Goal: Feedback & Contribution: Contribute content

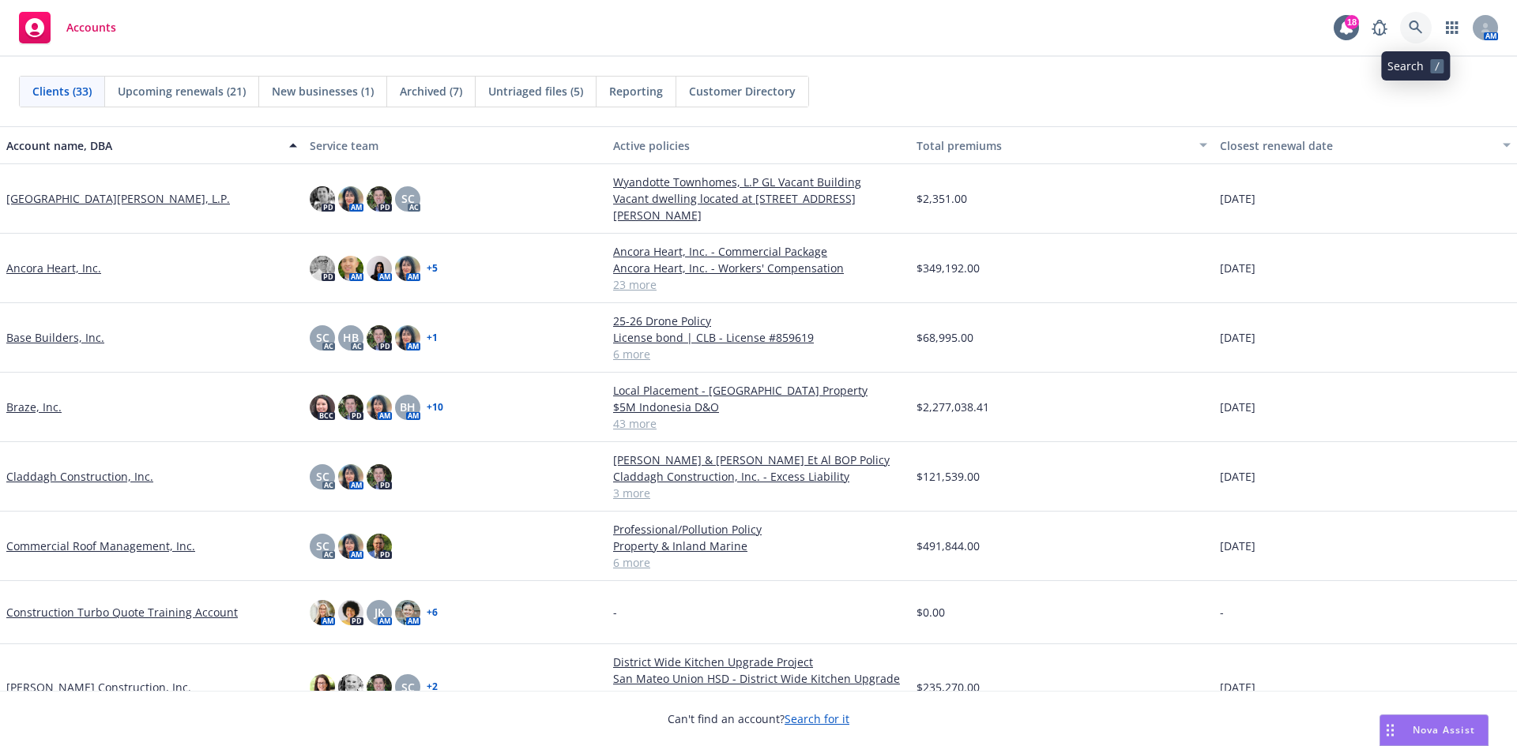
click at [1411, 30] on icon at bounding box center [1415, 28] width 14 height 14
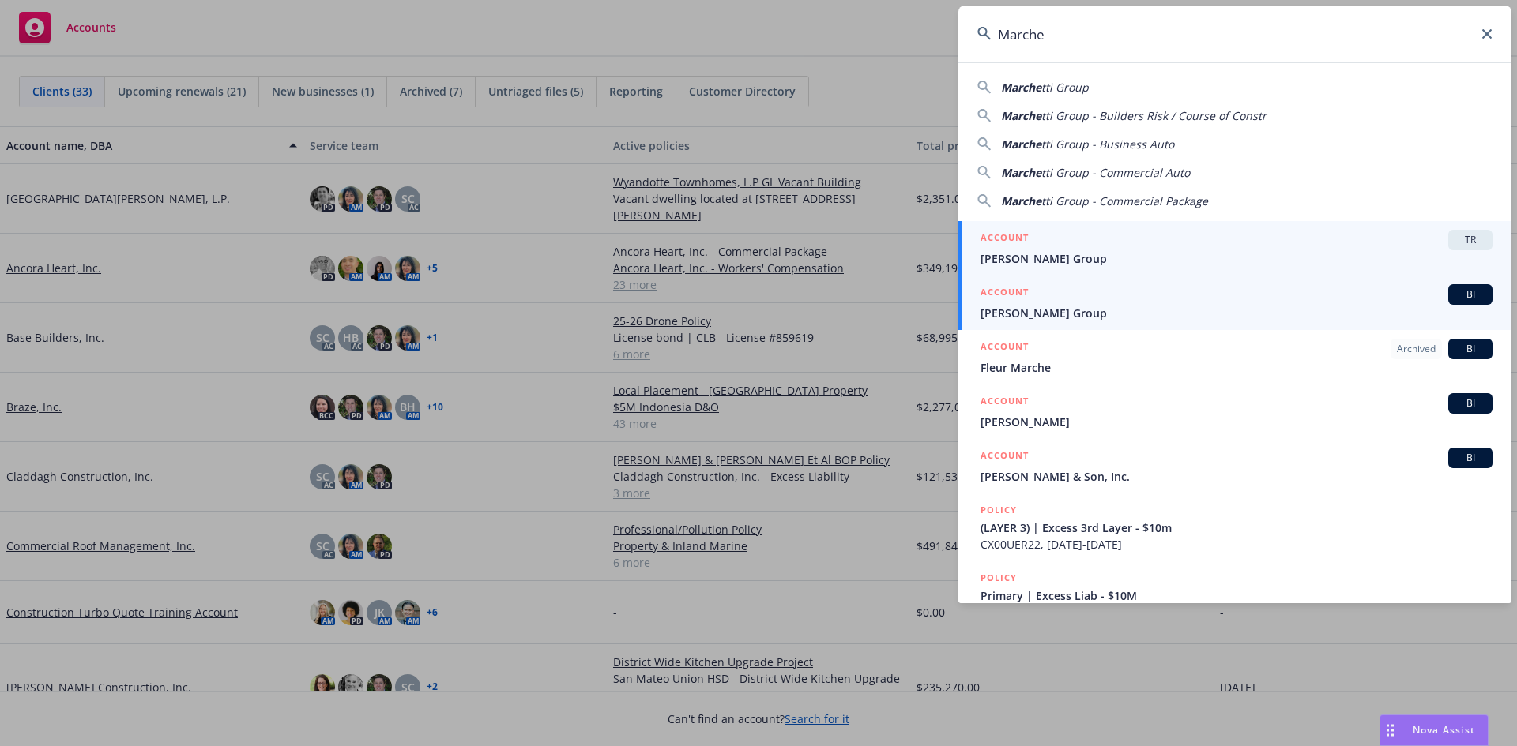
type input "Marche"
click at [1038, 311] on span "[PERSON_NAME] Group" at bounding box center [1236, 313] width 512 height 17
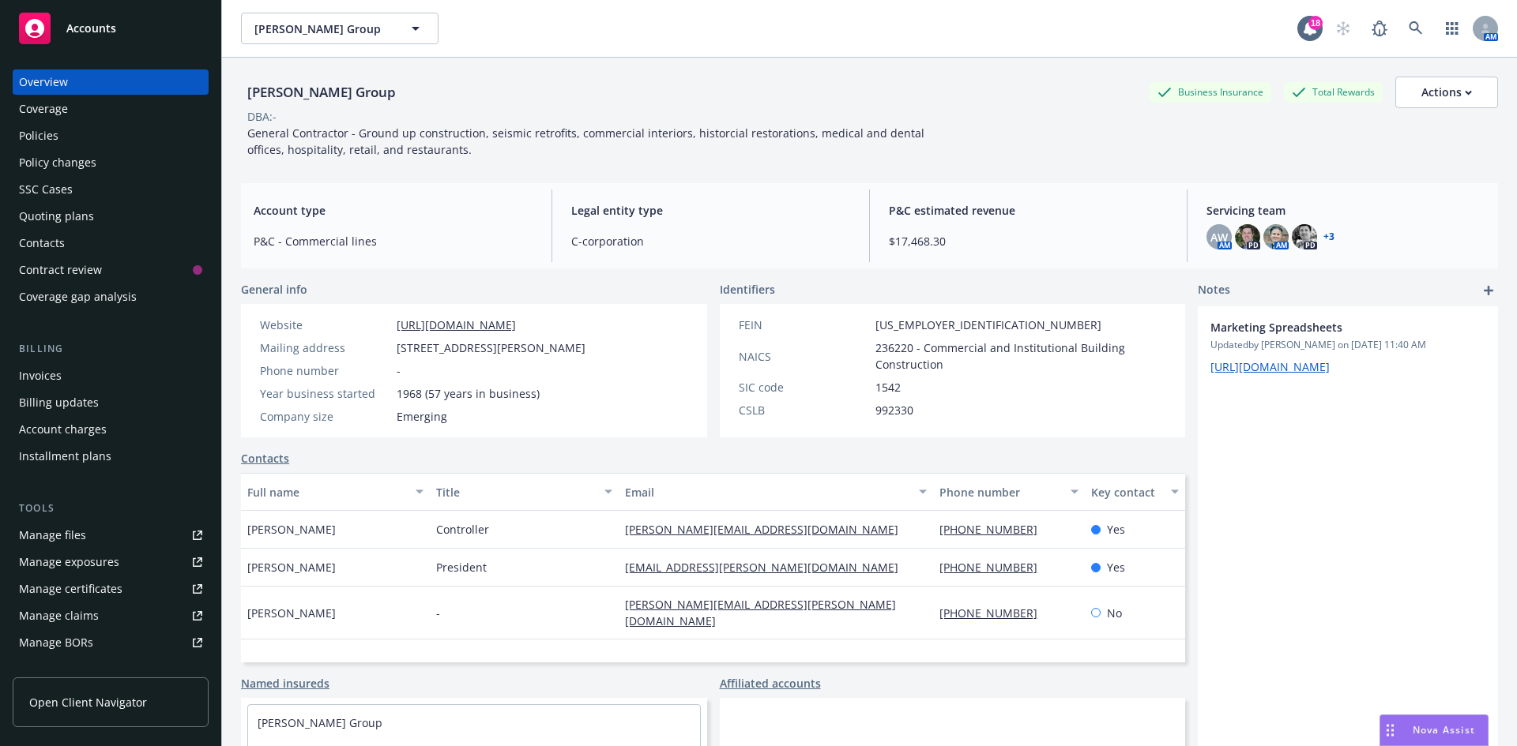
click at [90, 210] on div "Quoting plans" at bounding box center [56, 216] width 75 height 25
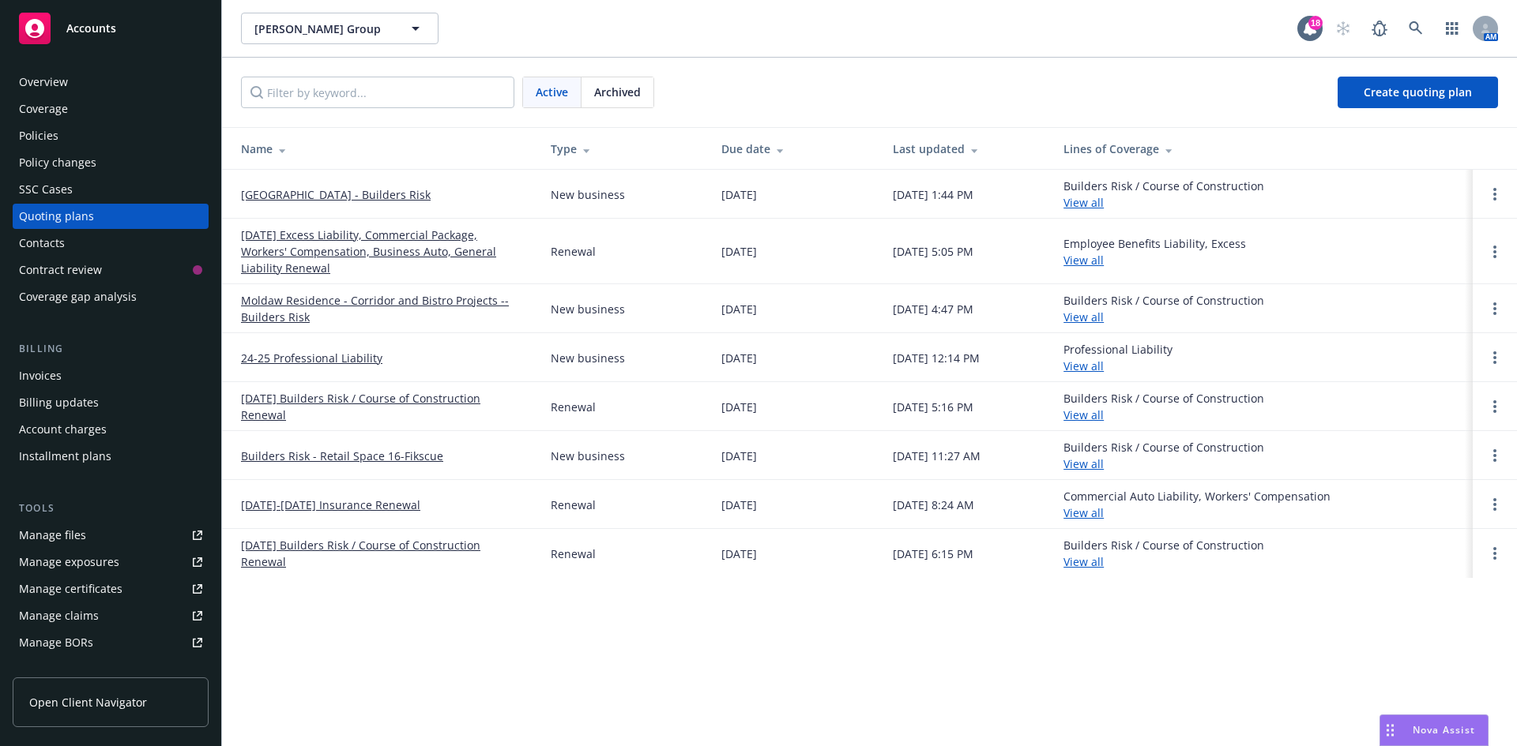
click at [358, 198] on link "[GEOGRAPHIC_DATA] - Builders Risk" at bounding box center [336, 194] width 190 height 17
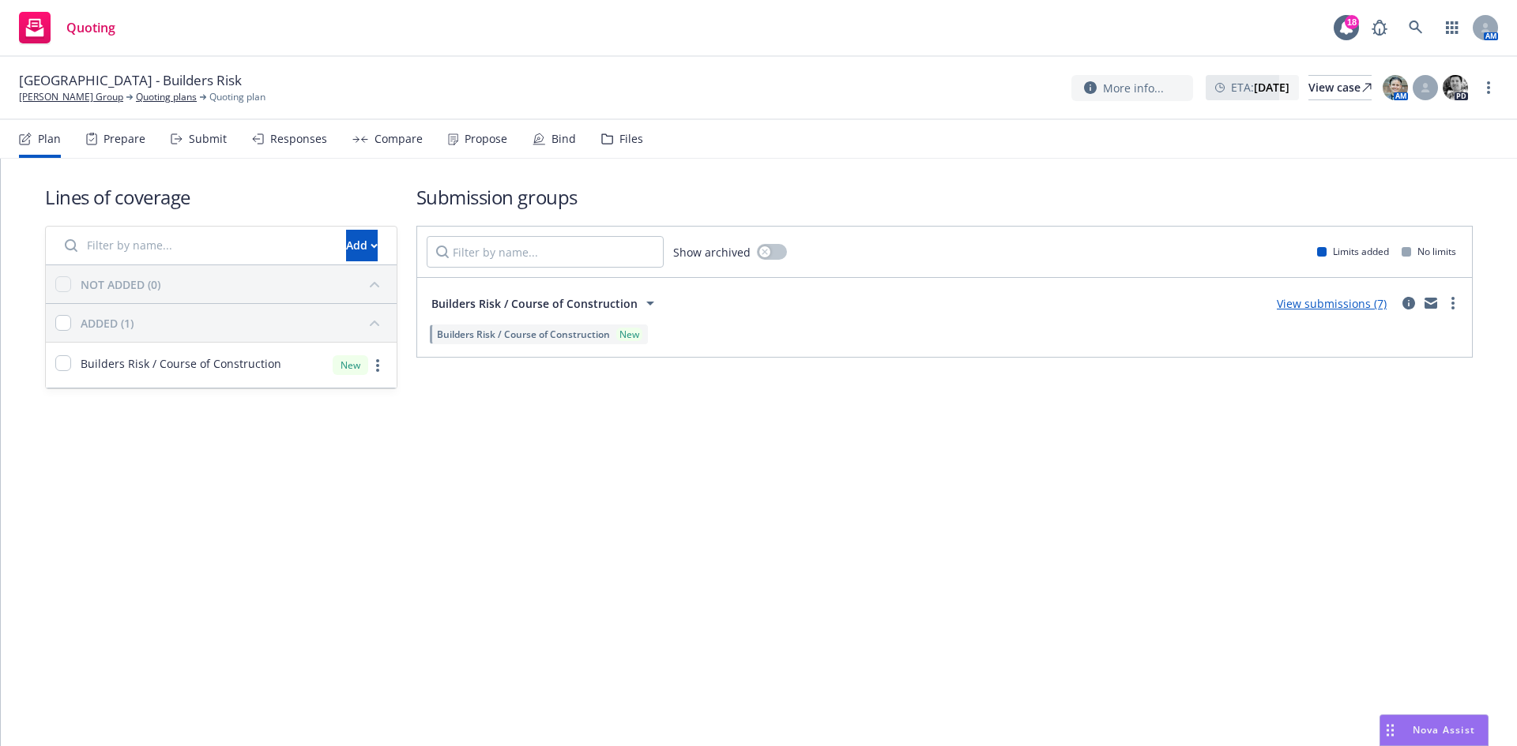
click at [1352, 306] on link "View submissions (7)" at bounding box center [1331, 303] width 110 height 15
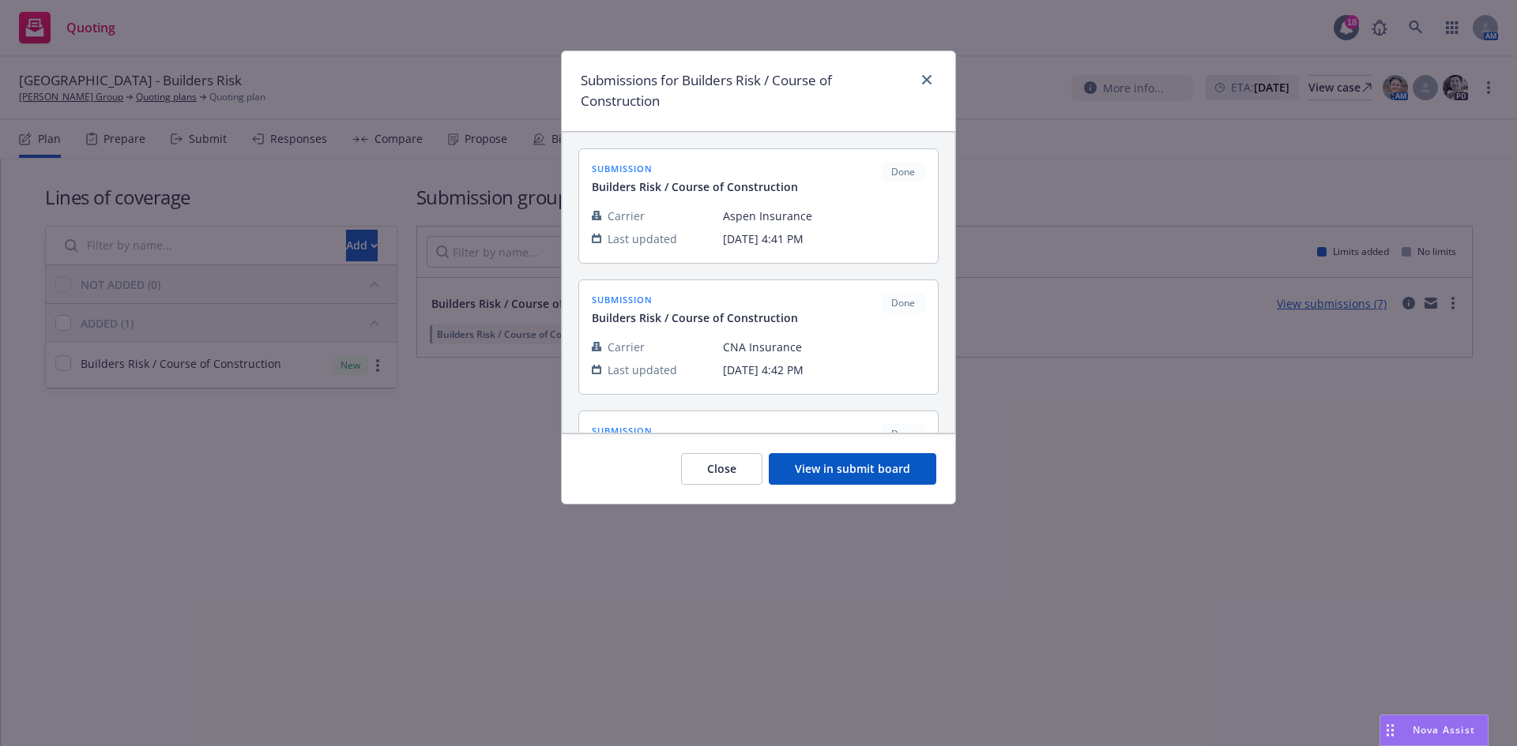
click at [852, 464] on button "View in submit board" at bounding box center [852, 469] width 167 height 32
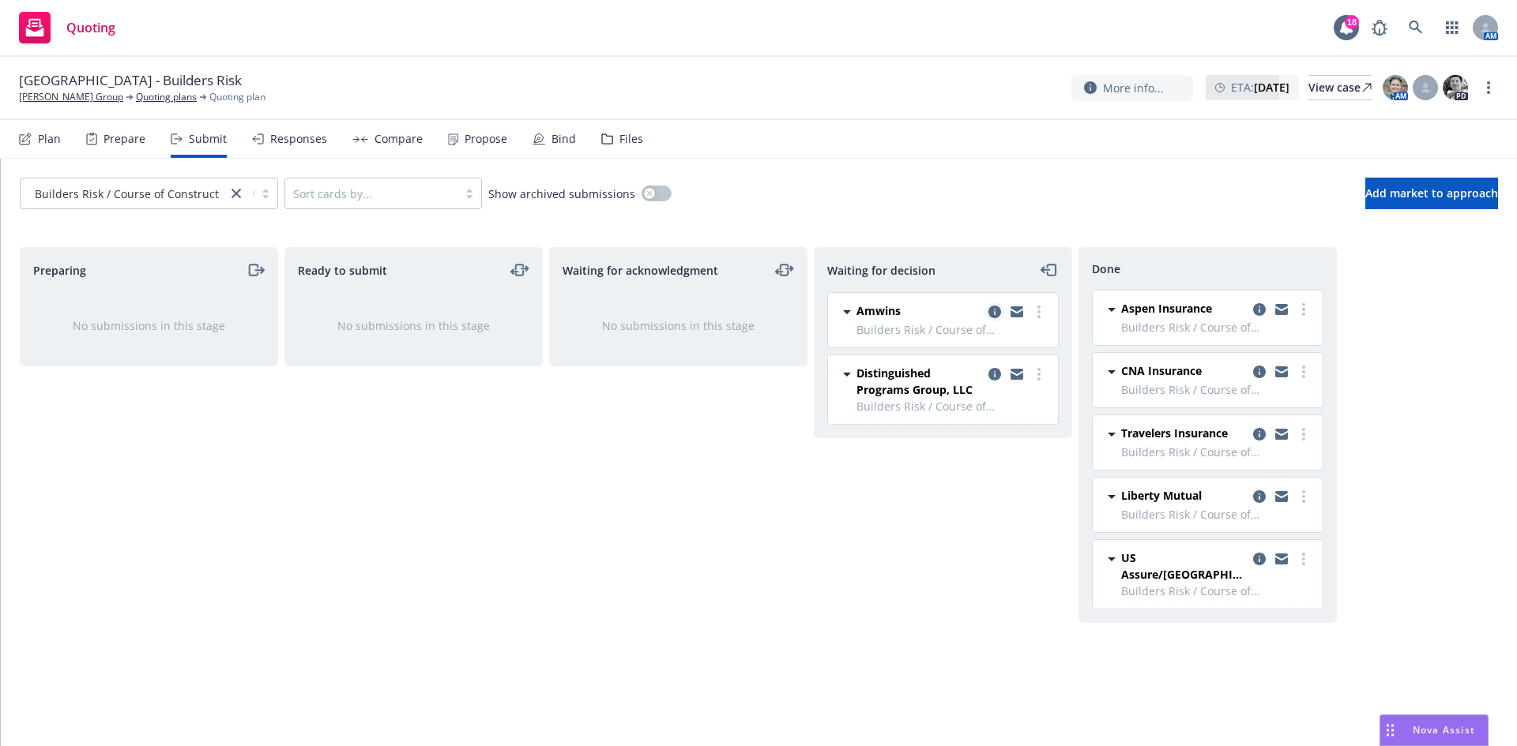
click at [995, 309] on icon "copy logging email" at bounding box center [994, 312] width 13 height 13
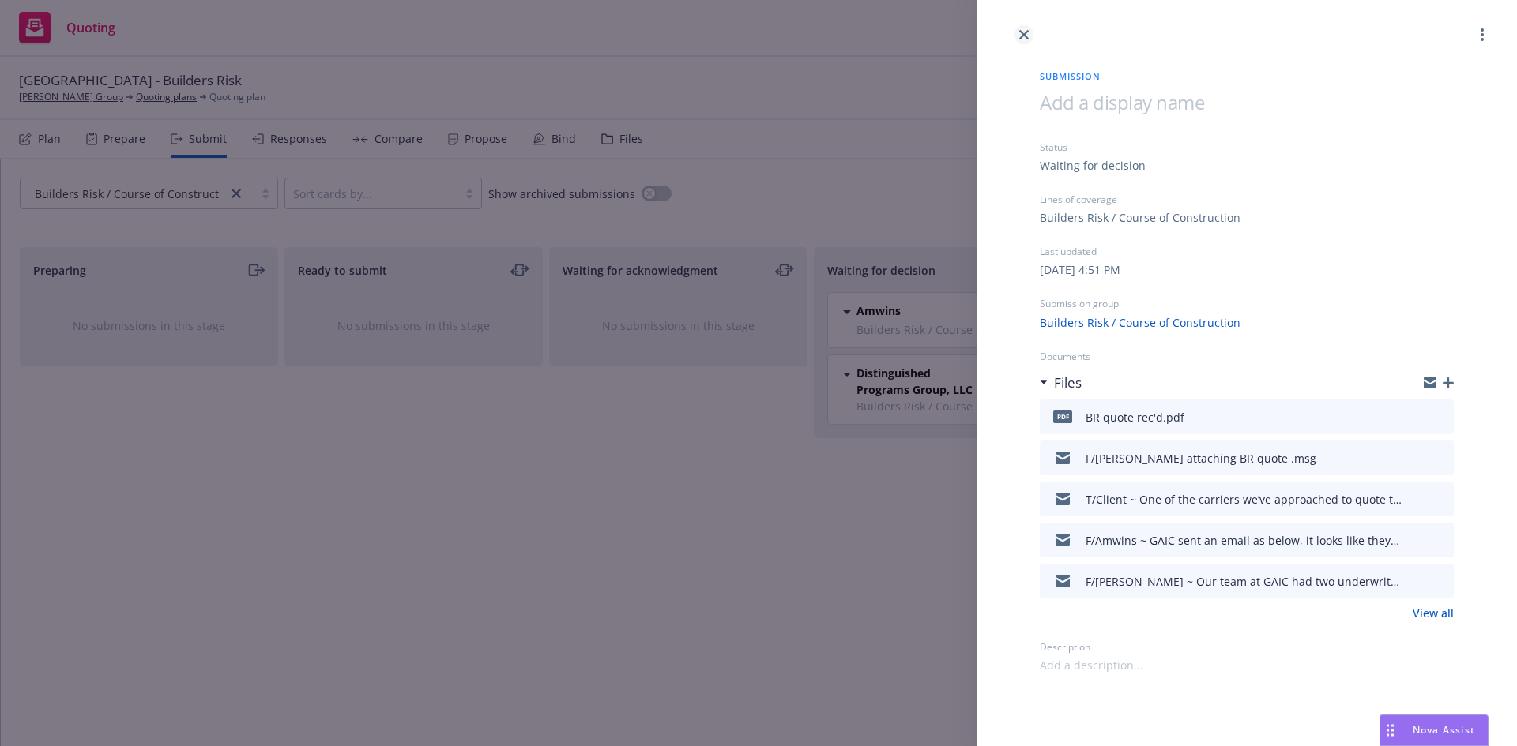
click at [1030, 37] on link "close" at bounding box center [1023, 34] width 19 height 19
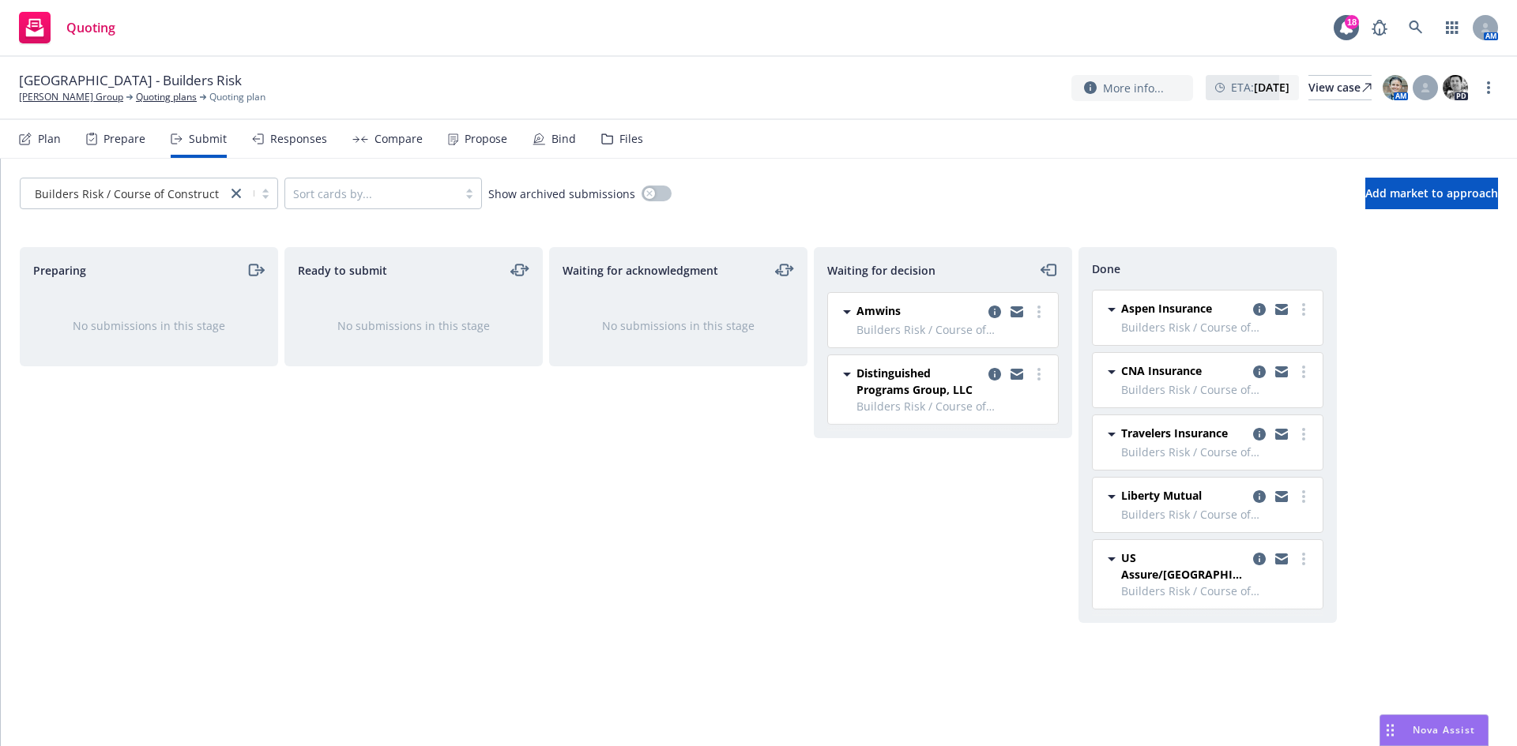
click at [296, 134] on div "Responses" at bounding box center [298, 139] width 57 height 13
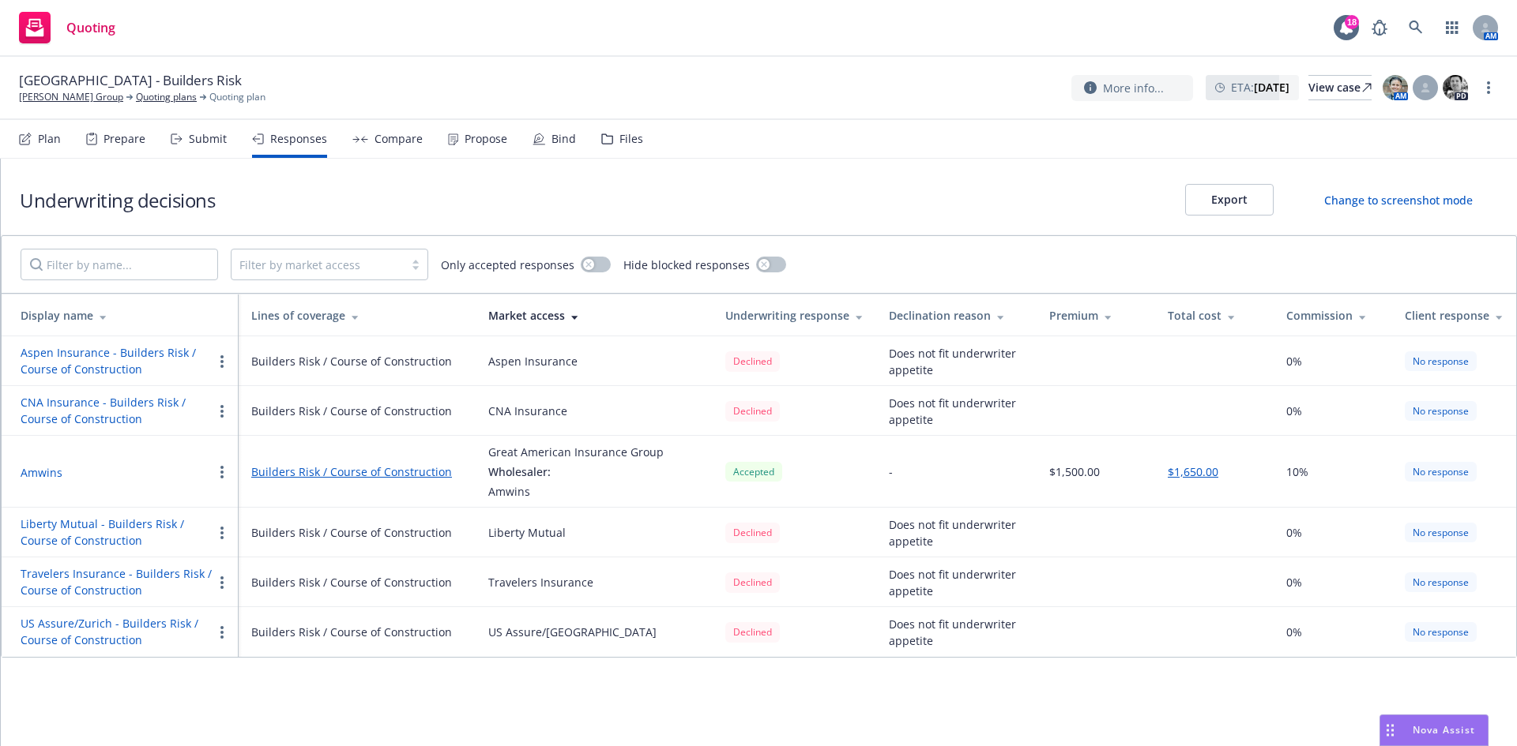
click at [477, 137] on div "Propose" at bounding box center [485, 139] width 43 height 13
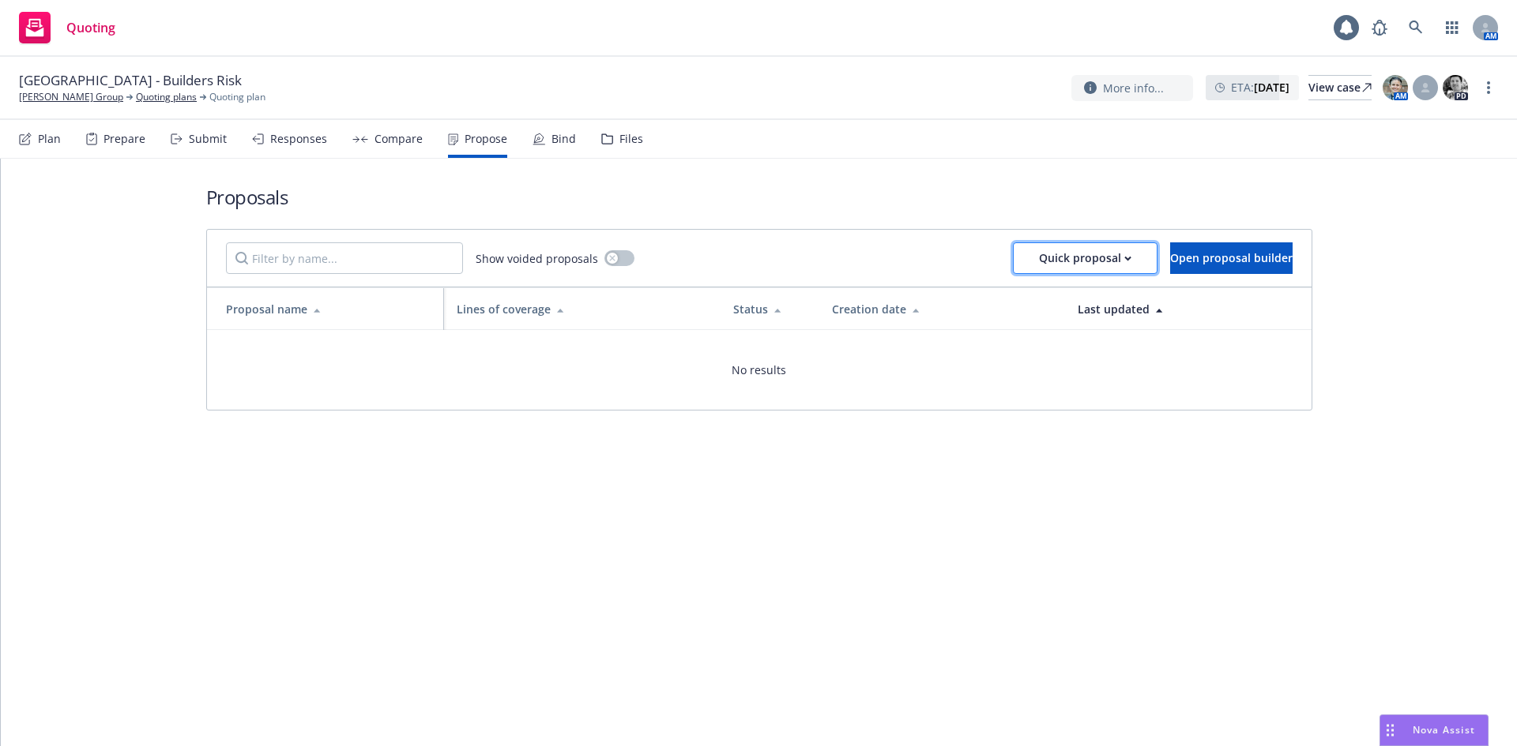
click at [1039, 262] on div "Quick proposal" at bounding box center [1085, 258] width 92 height 30
click at [1028, 301] on span "Upload quick proposal" at bounding box center [1043, 298] width 157 height 15
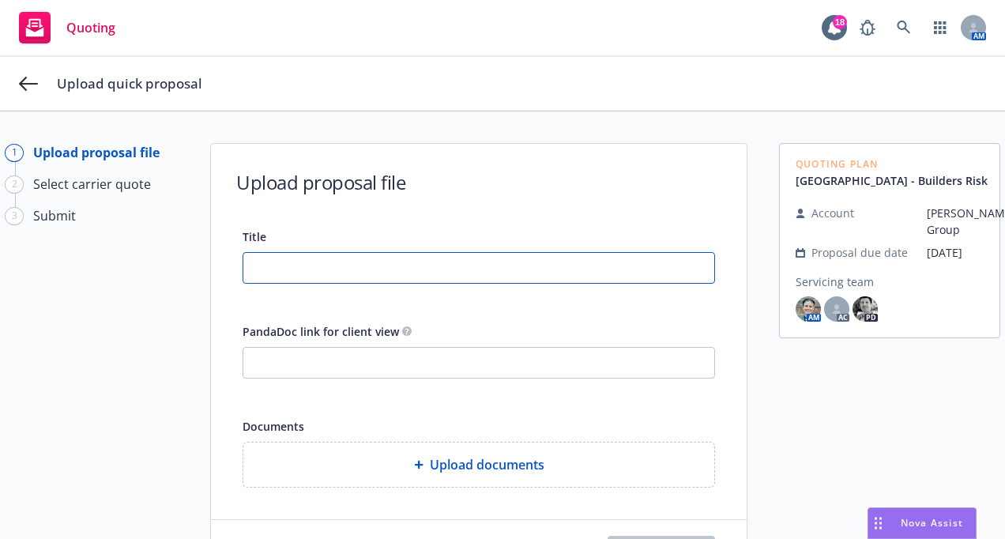
click at [252, 273] on input "Title" at bounding box center [478, 268] width 471 height 30
paste input "Builders Risk Proposal - Serra Clergy House Project"
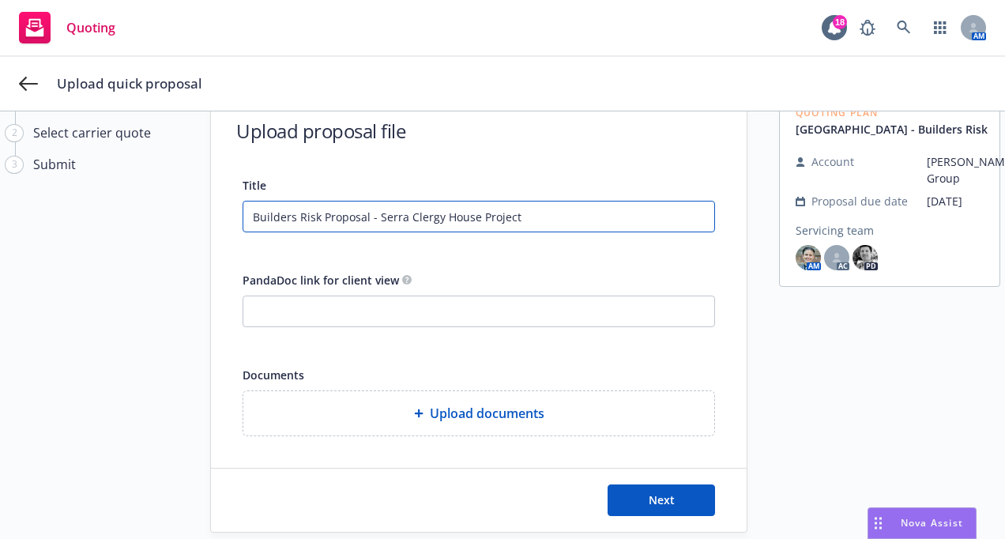
scroll to position [79, 0]
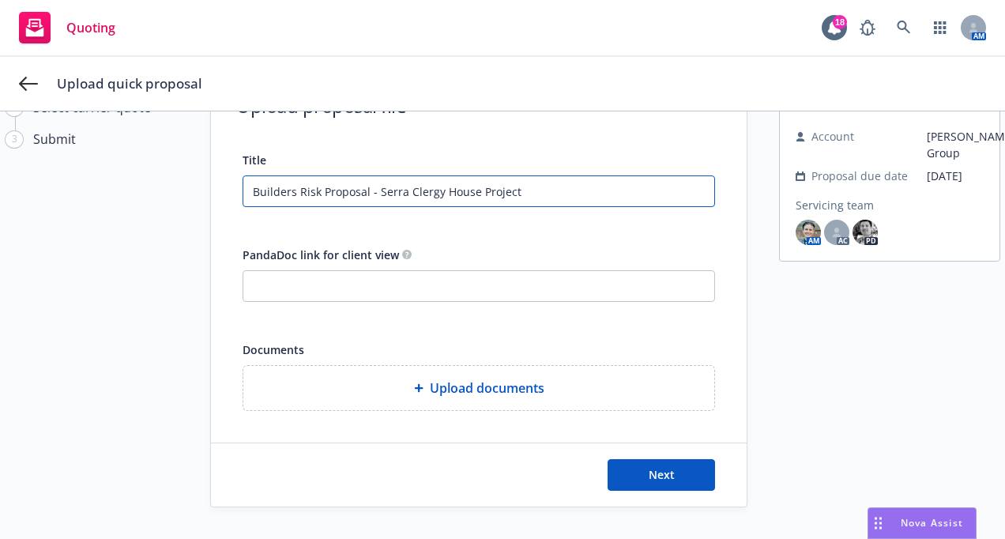
type input "Builders Risk Proposal - Serra Clergy House Project"
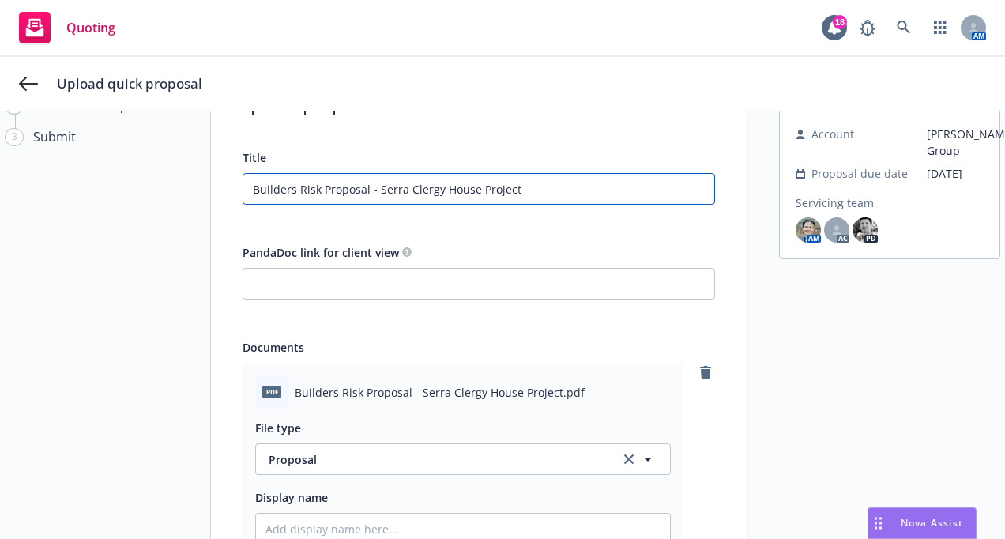
drag, startPoint x: 517, startPoint y: 201, endPoint x: 118, endPoint y: 185, distance: 398.4
click at [117, 184] on div "1 Upload proposal file 2 Select carrier quote 3 Submit Upload proposal file Tit…" at bounding box center [502, 427] width 967 height 726
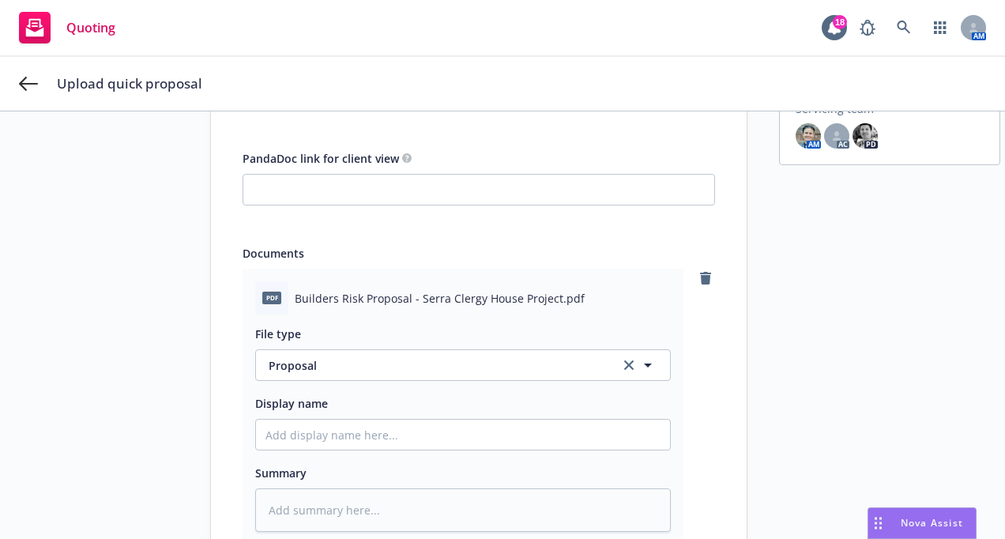
scroll to position [316, 0]
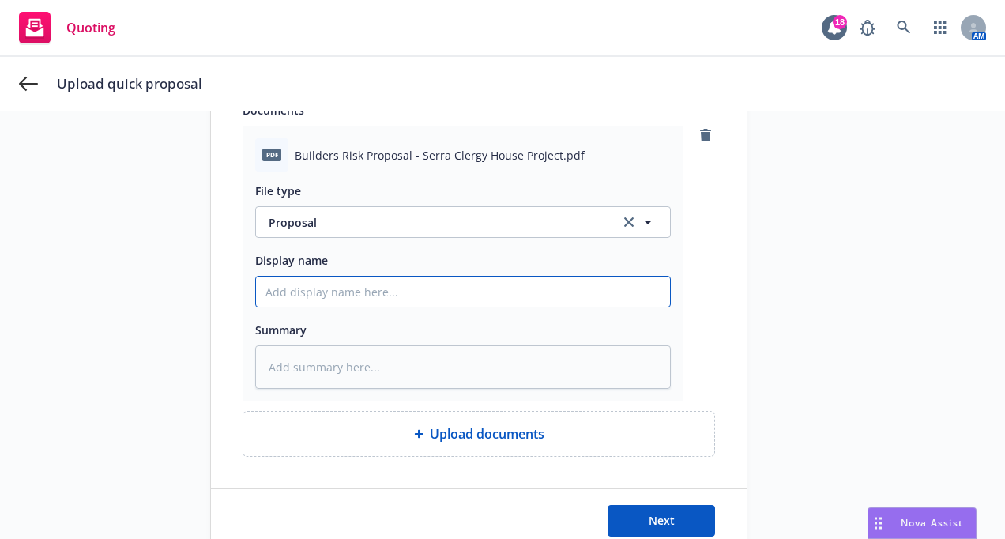
click at [306, 295] on input "Display name" at bounding box center [463, 291] width 414 height 30
paste input "Builders Risk Proposal - Serra Clergy House Project"
type textarea "x"
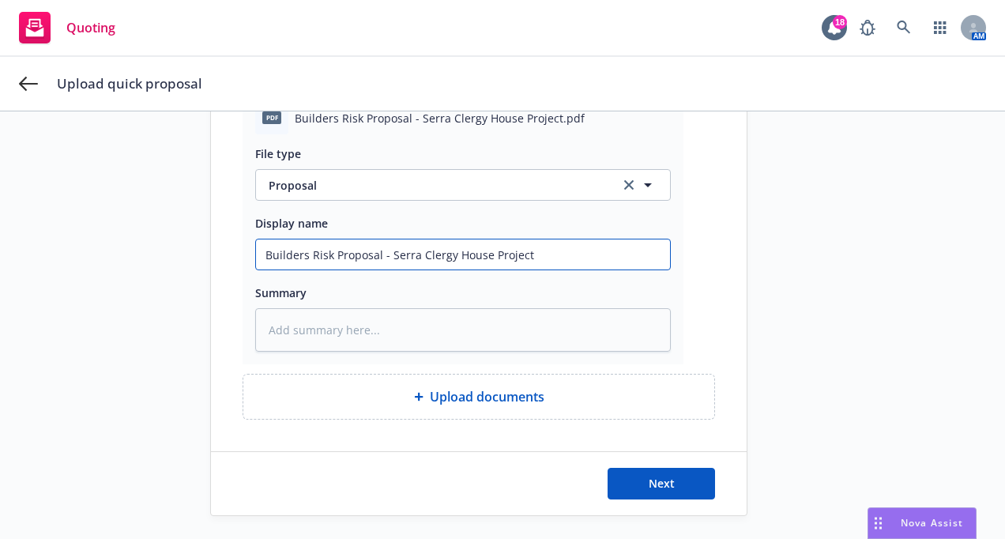
scroll to position [374, 0]
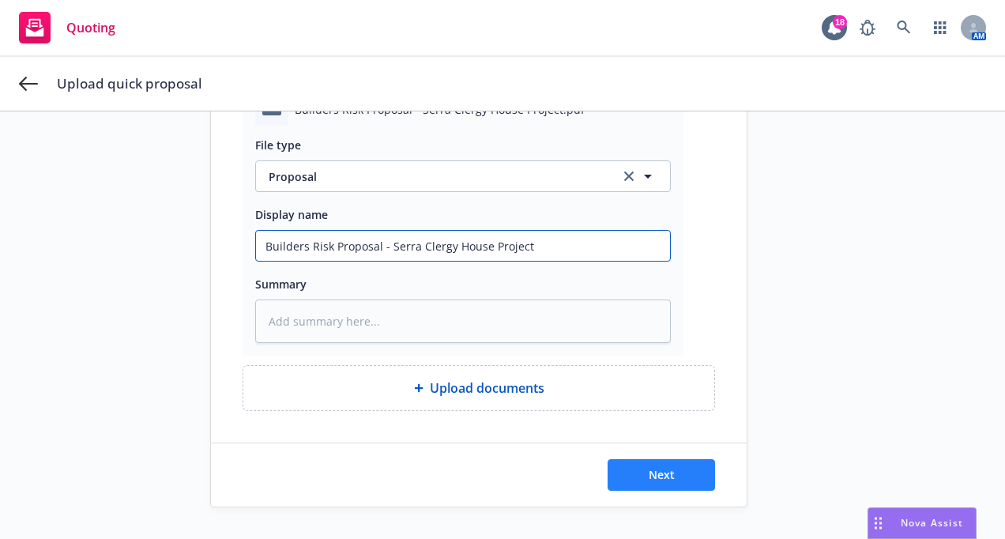
type input "Builders Risk Proposal - Serra Clergy House Project"
click at [649, 467] on span "Next" at bounding box center [662, 474] width 26 height 15
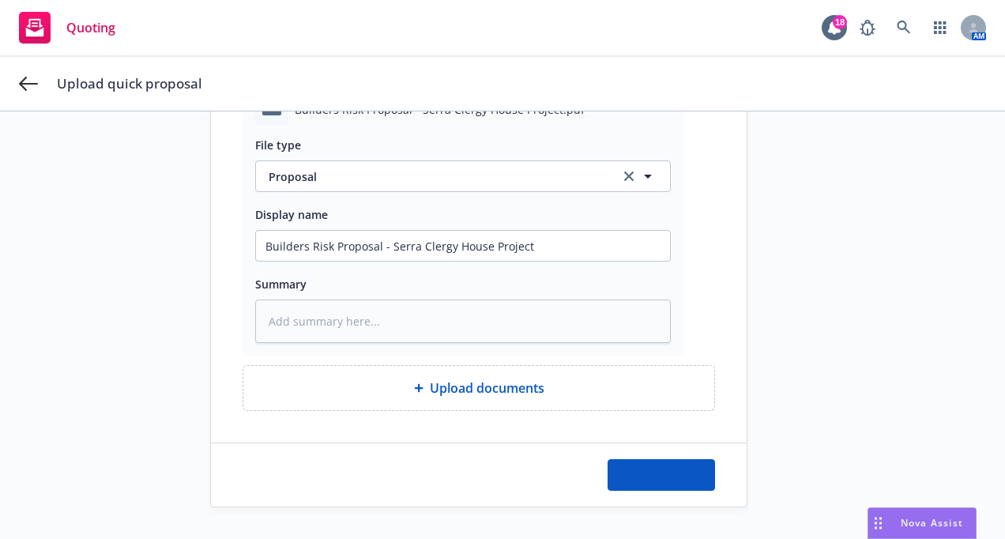
type textarea "x"
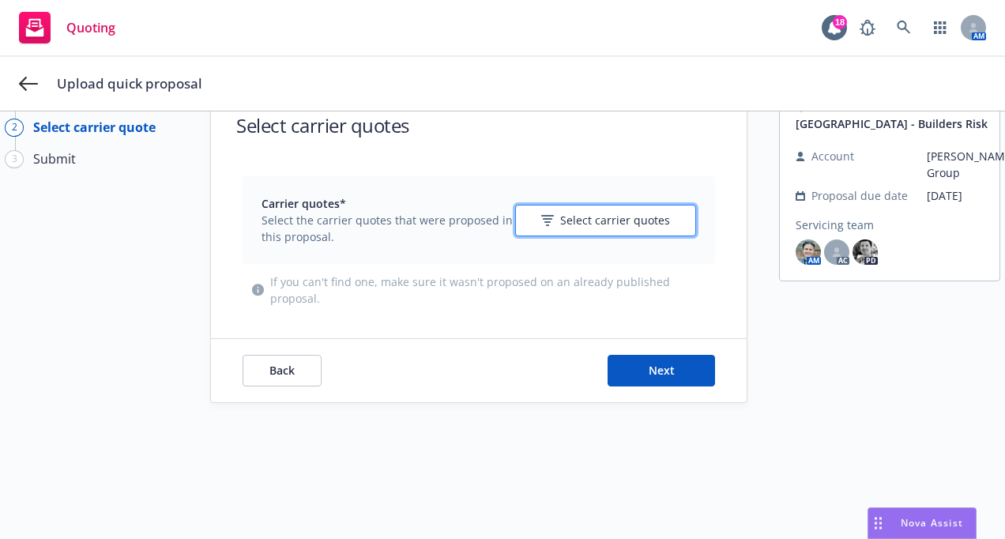
click at [548, 215] on icon "button" at bounding box center [547, 220] width 13 height 11
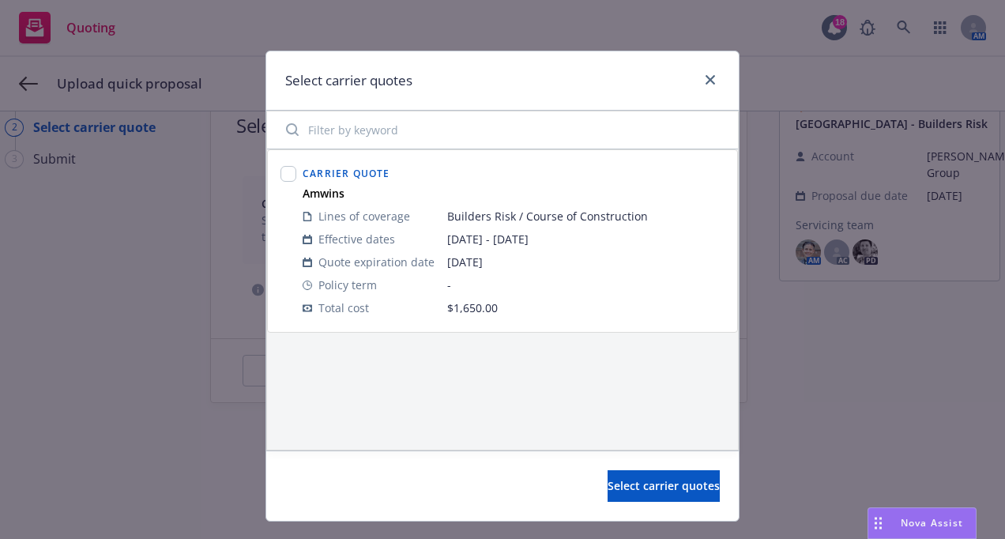
click at [291, 183] on div at bounding box center [288, 241] width 22 height 163
click at [280, 171] on input "checkbox" at bounding box center [288, 174] width 16 height 16
checkbox input "true"
click at [635, 479] on span "Select carrier quotes" at bounding box center [663, 485] width 112 height 15
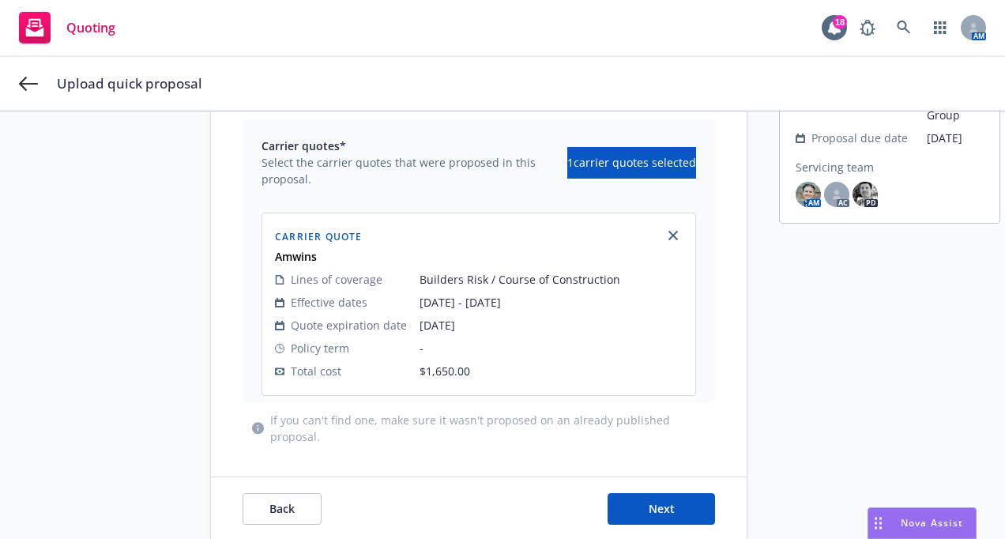
scroll to position [160, 0]
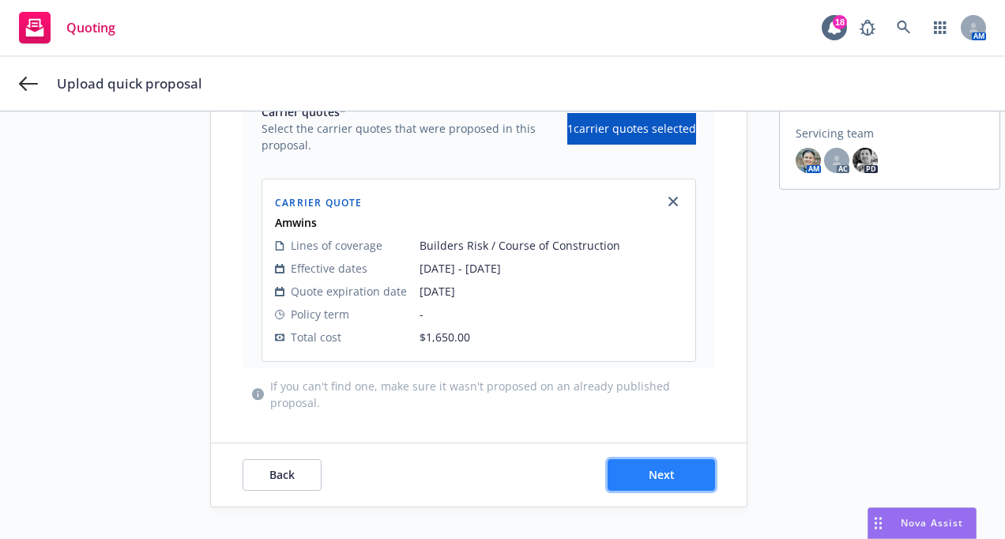
click at [630, 459] on button "Next" at bounding box center [660, 475] width 107 height 32
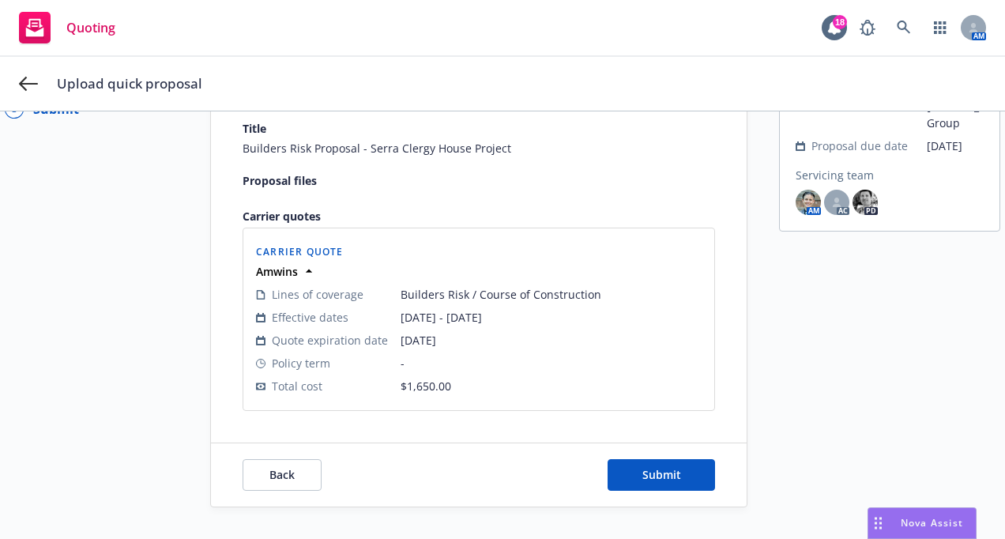
scroll to position [153, 0]
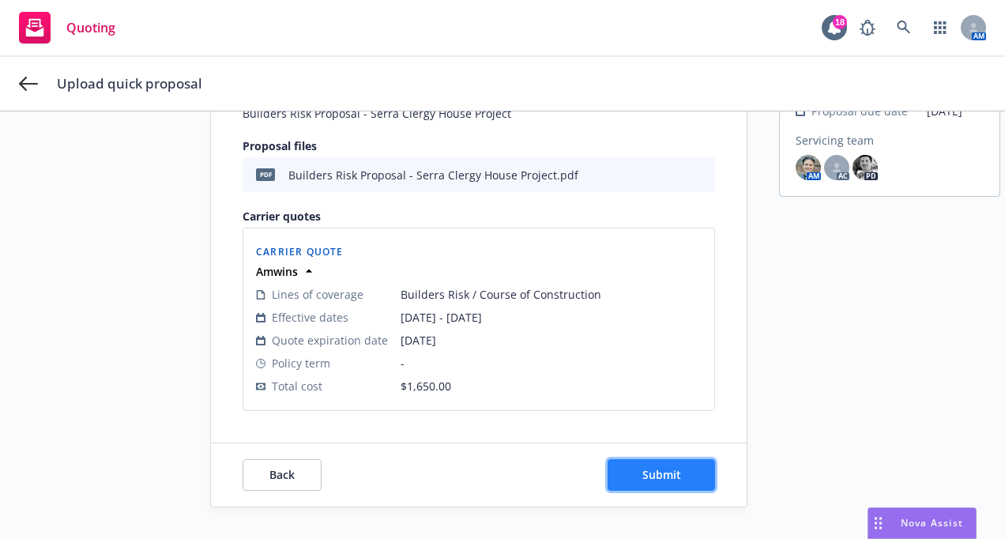
click at [652, 468] on span "Submit" at bounding box center [661, 474] width 39 height 15
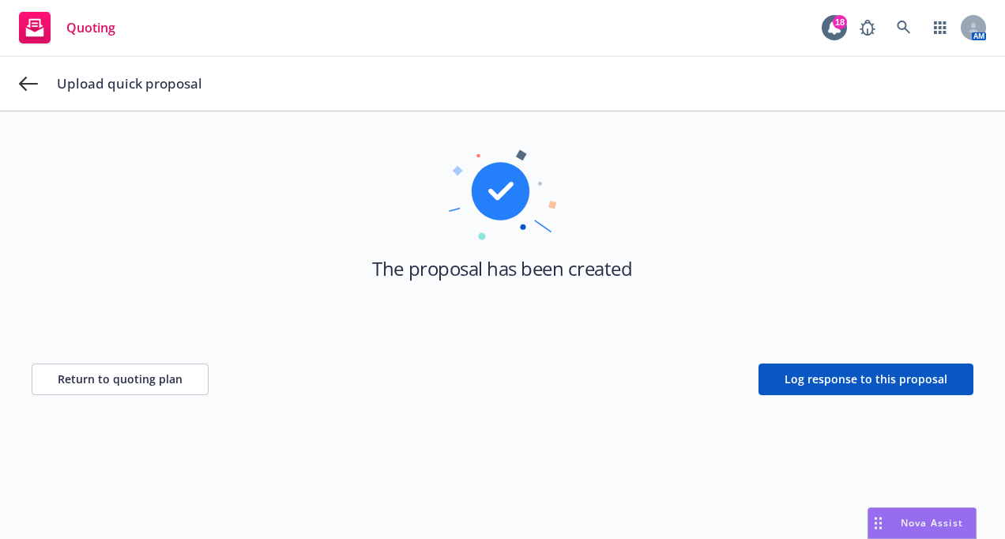
scroll to position [57, 0]
click at [10, 81] on div "Upload quick proposal" at bounding box center [502, 84] width 1005 height 54
click at [26, 85] on icon at bounding box center [28, 84] width 19 height 14
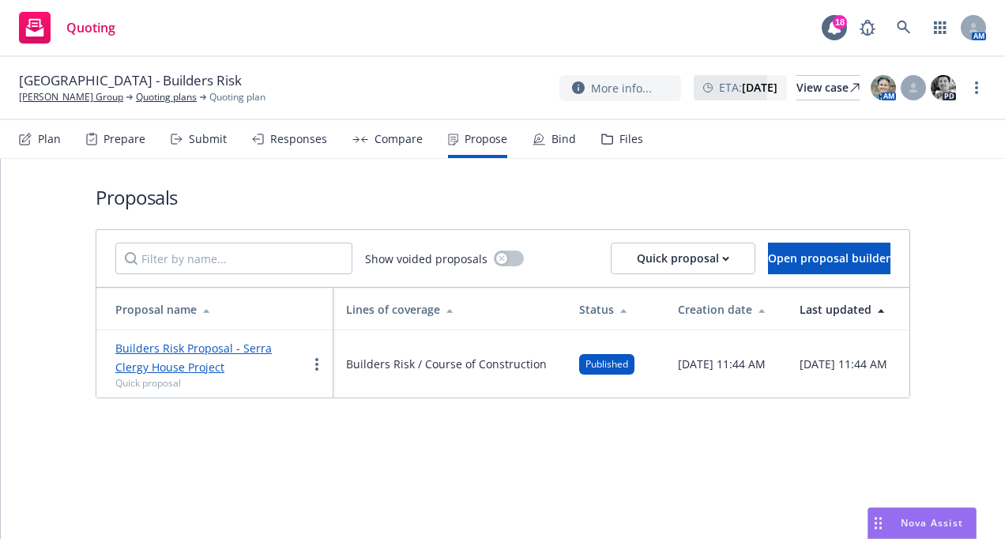
click at [626, 130] on div "Files" at bounding box center [622, 139] width 42 height 38
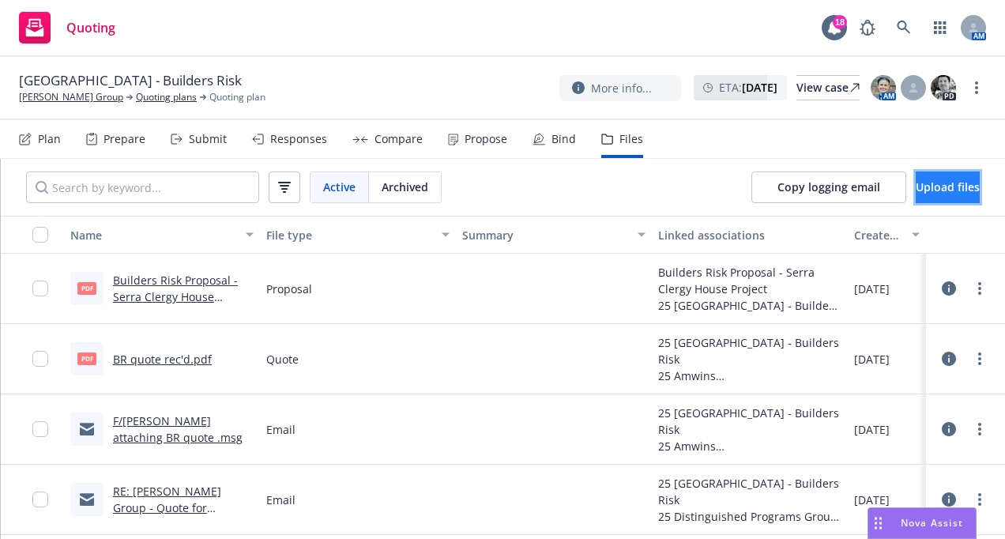
click at [916, 178] on button "Upload files" at bounding box center [948, 187] width 64 height 32
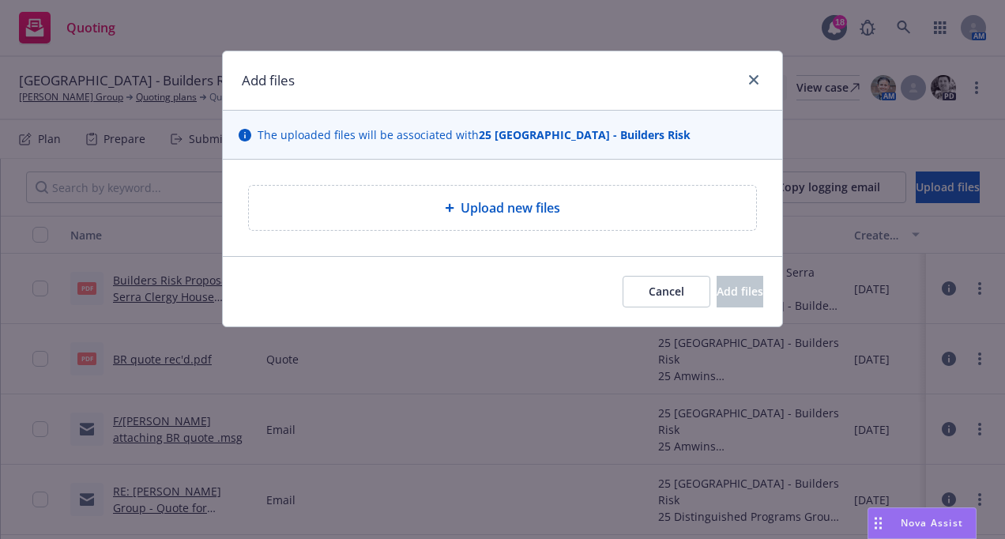
type textarea "x"
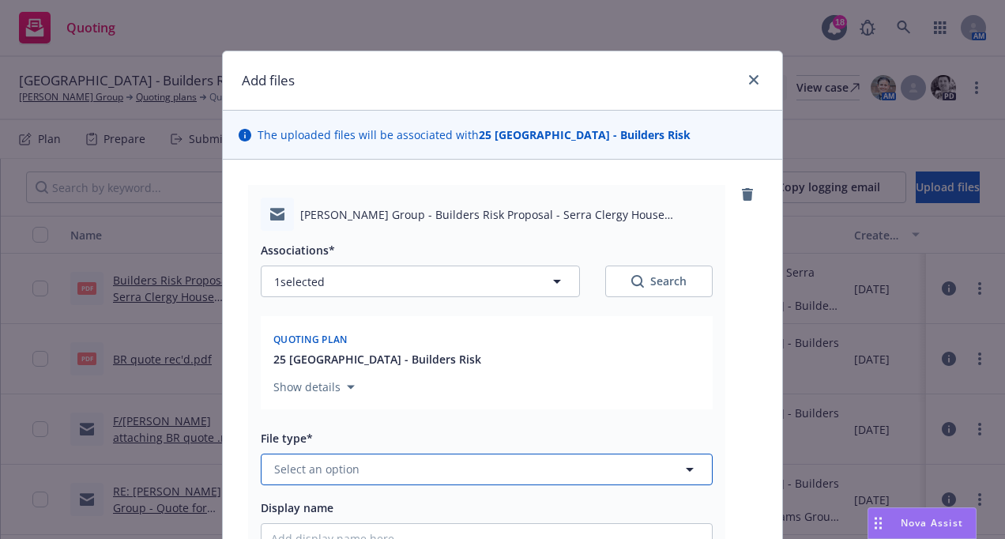
click at [354, 468] on button "Select an option" at bounding box center [487, 469] width 452 height 32
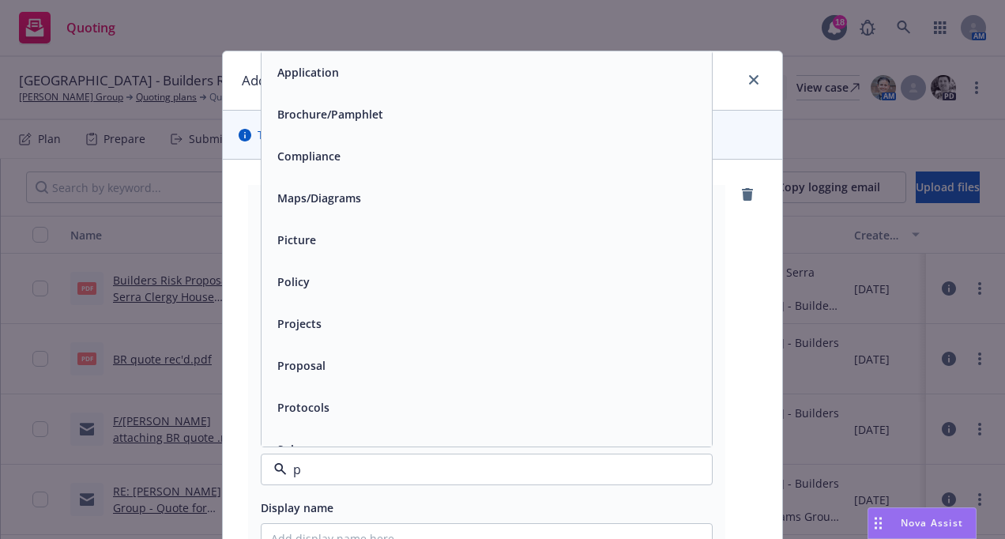
type input "pr"
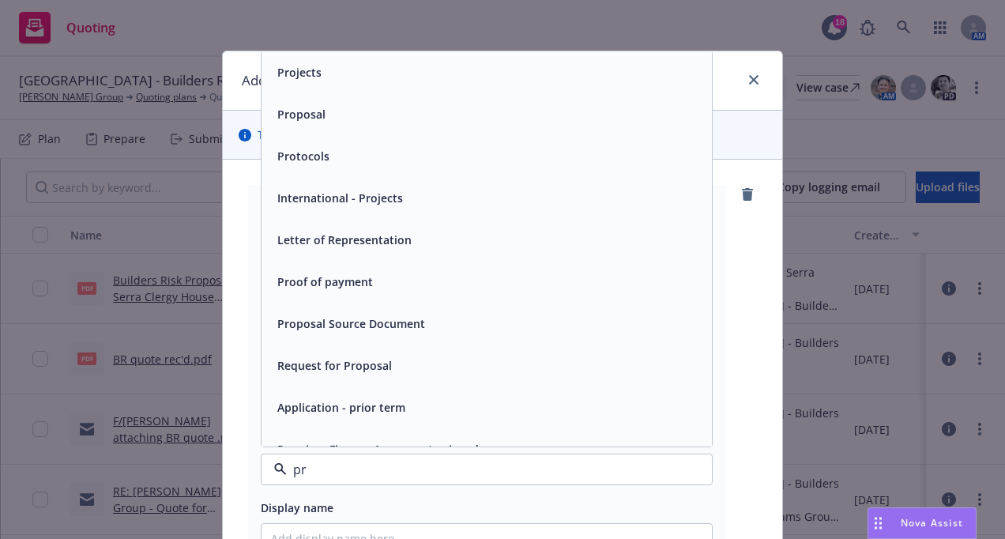
click at [314, 111] on span "Proposal" at bounding box center [301, 114] width 48 height 17
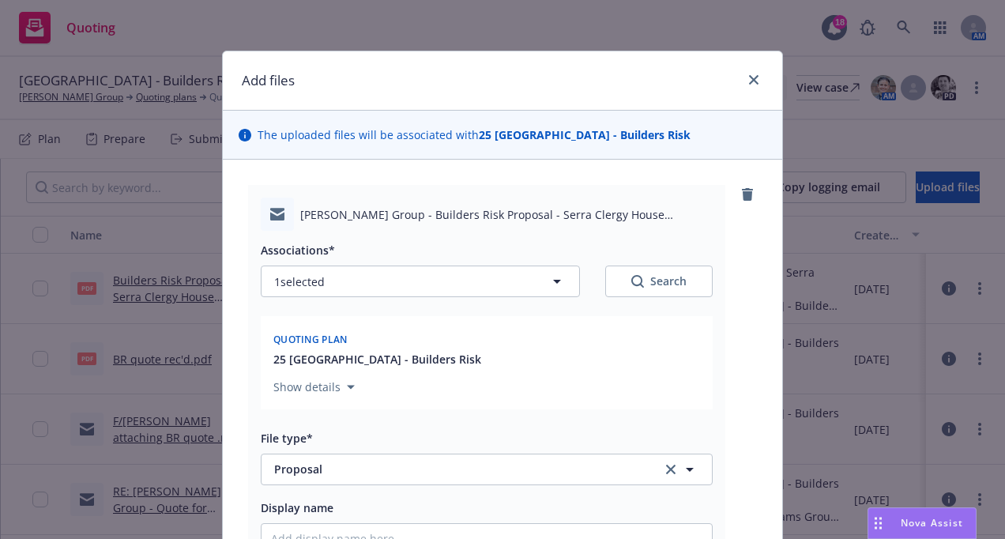
click at [323, 506] on span "Display name" at bounding box center [297, 507] width 73 height 15
click at [323, 524] on input "Display name" at bounding box center [486, 539] width 450 height 30
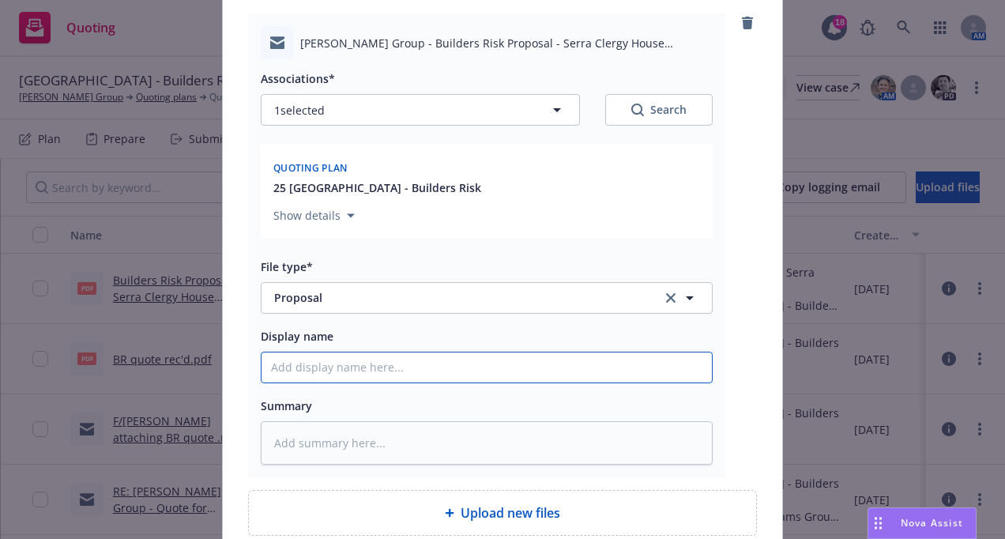
scroll to position [173, 0]
click at [292, 357] on input "Display name" at bounding box center [486, 366] width 450 height 30
type textarea "x"
type input "E"
type textarea "x"
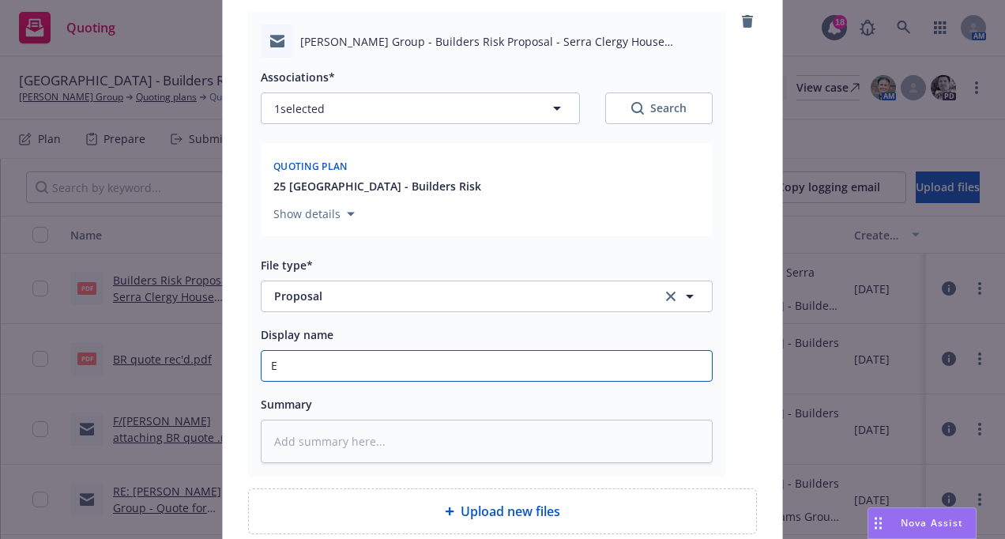
type input "EM"
type textarea "x"
type input "EM'"
type textarea "x"
type input "EM'd"
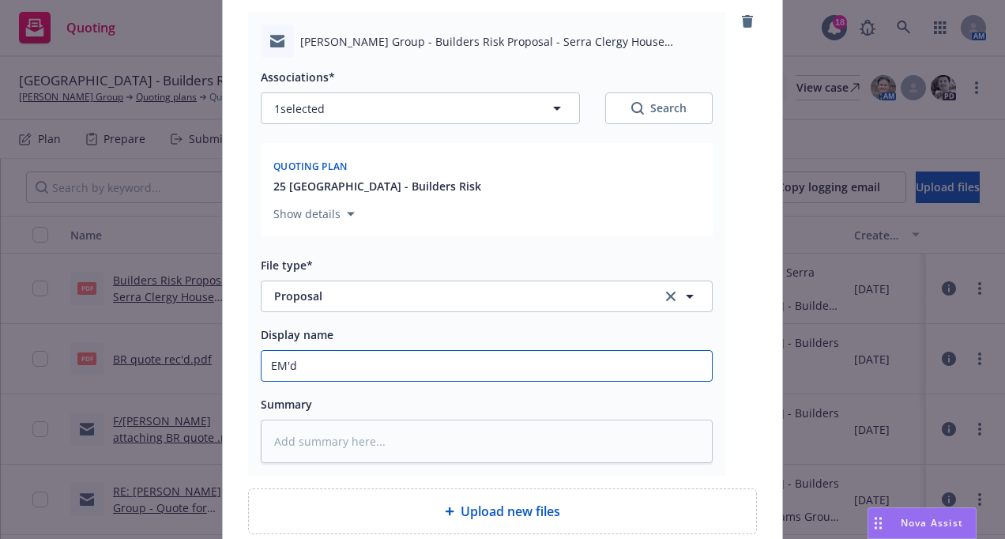
type textarea "x"
type input "EM'd"
type textarea "x"
type input "EM'd t"
type textarea "x"
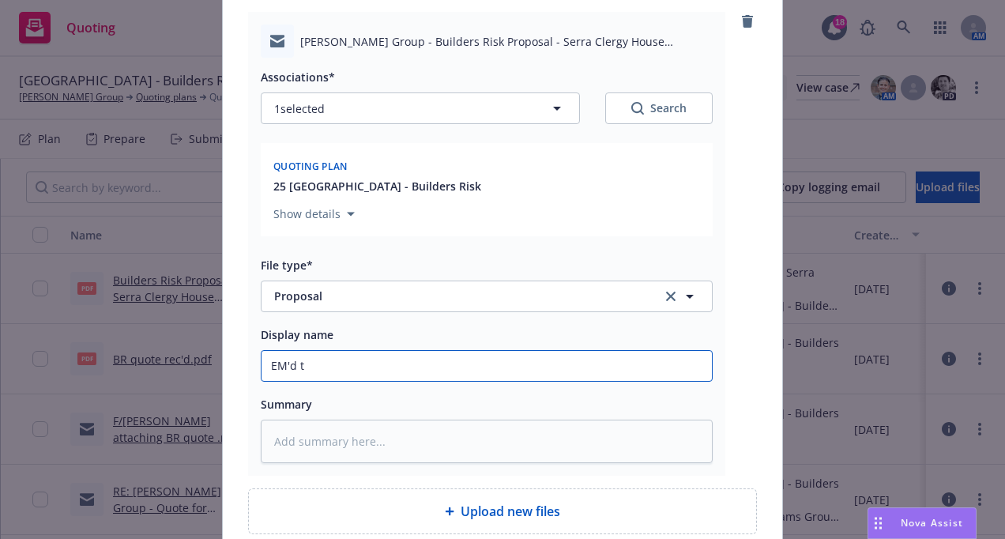
type input "EM'd to"
type textarea "x"
type input "EM'd to"
type textarea "x"
type input "EM'd to L"
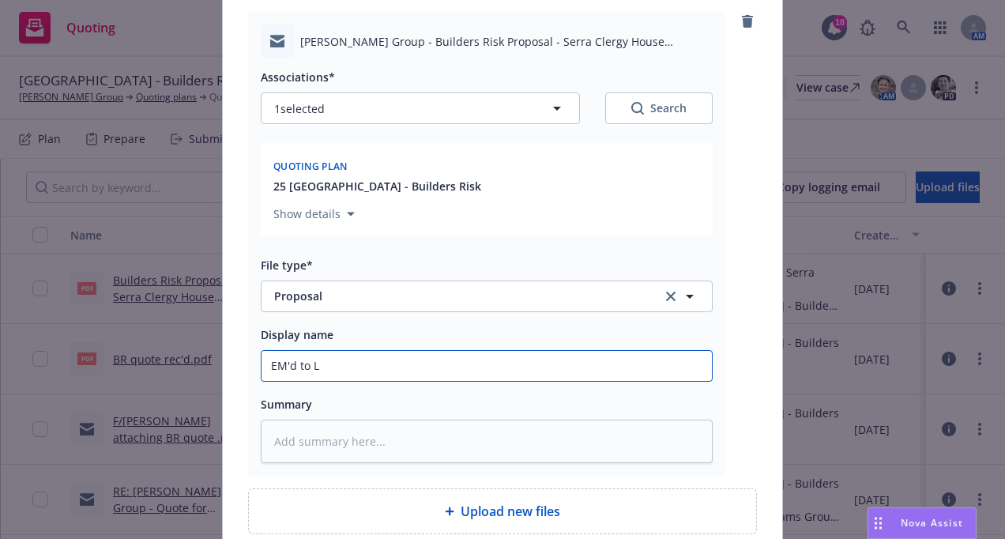
type textarea "x"
type input "EM'd to Li"
type textarea "x"
type input "EM'd to [PERSON_NAME]"
type textarea "x"
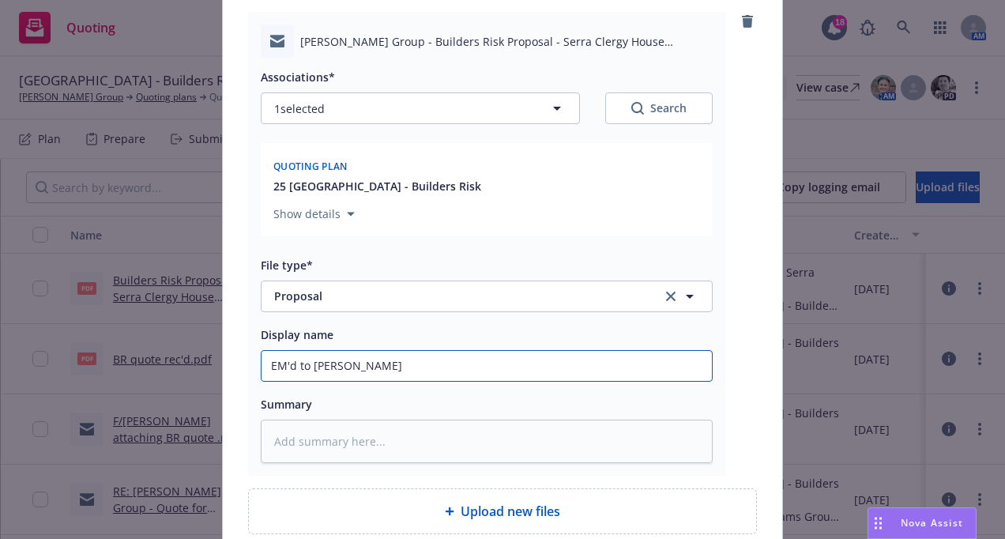
type input "EM'd to [PERSON_NAME]"
type textarea "x"
type input "EM'd to [PERSON_NAME]"
type textarea "x"
type input "EM'd to [PERSON_NAME]"
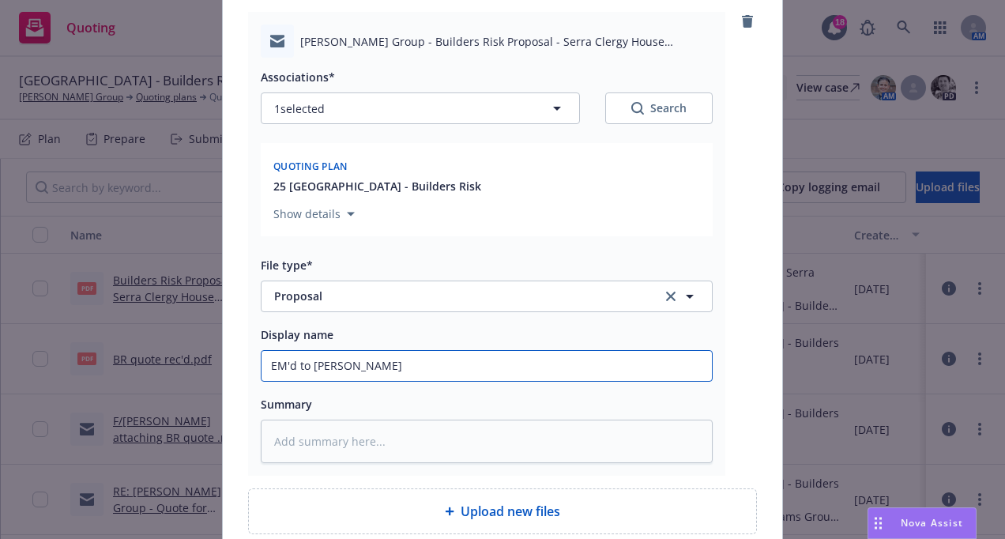
type textarea "x"
type input "EM'd to [PERSON_NAME] at"
type textarea "x"
type input "EM'd to [PERSON_NAME] at"
type textarea "x"
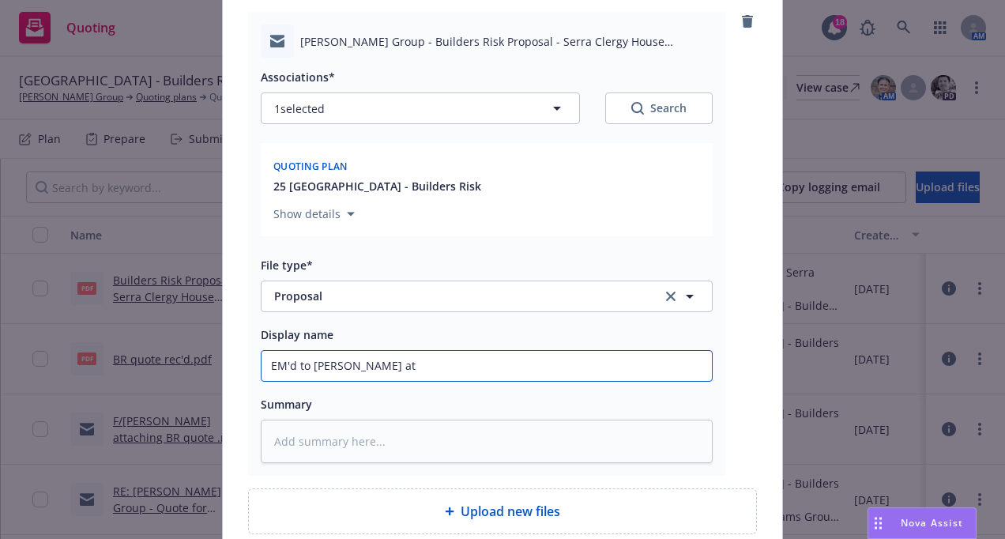
type input "EM'd to [PERSON_NAME] at M"
type textarea "x"
type input "EM'd to [PERSON_NAME] at Ma"
type textarea "x"
type input "EM'd to [PERSON_NAME] at Mar"
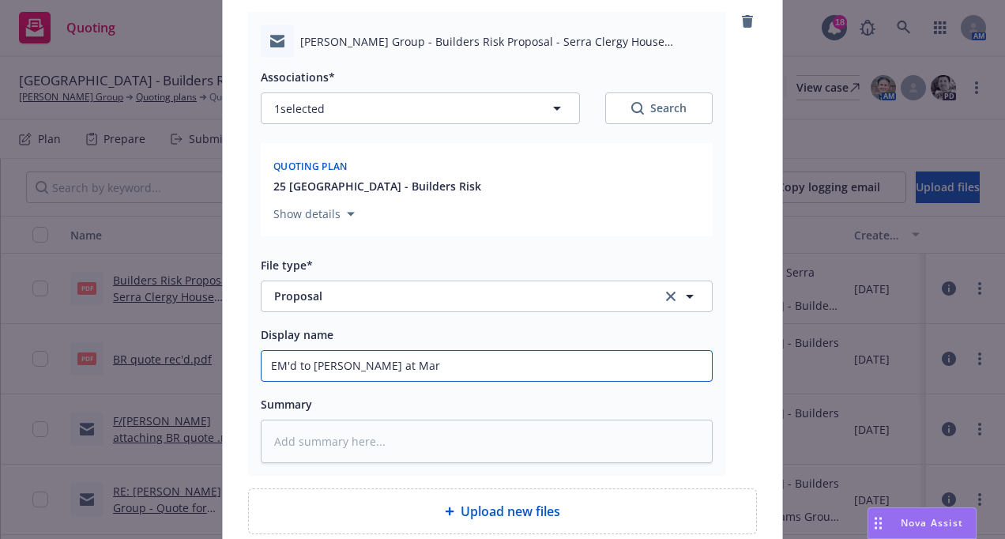
type textarea "x"
type input "EM'd to [PERSON_NAME] at March"
type textarea "x"
type input "EM'd to [PERSON_NAME] at [GEOGRAPHIC_DATA]"
type textarea "x"
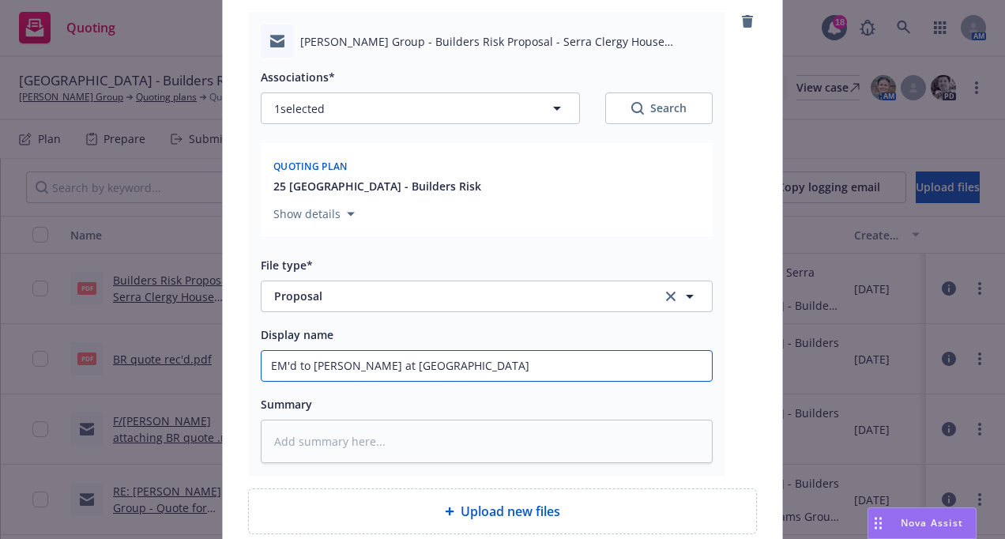
type input "EM'd to [PERSON_NAME] at Marchet"
type textarea "x"
type input "EM'd to [PERSON_NAME] at Marchett"
type textarea "x"
type input "EM'd to [PERSON_NAME] at [PERSON_NAME]"
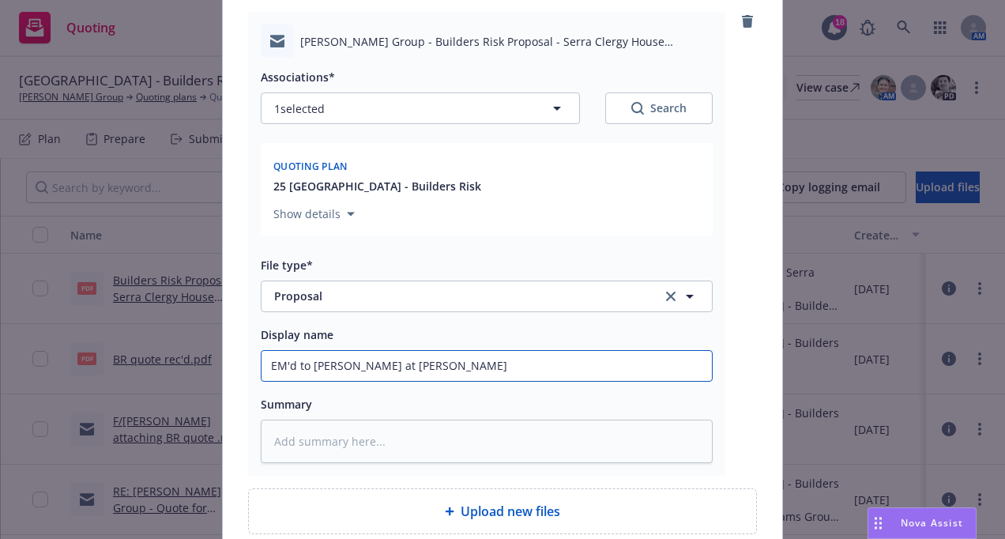
type textarea "x"
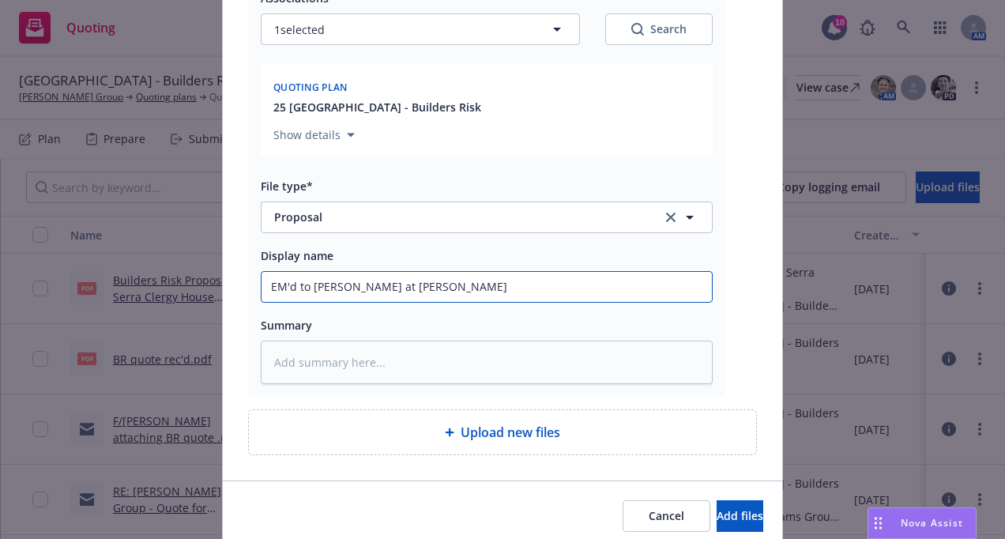
scroll to position [315, 0]
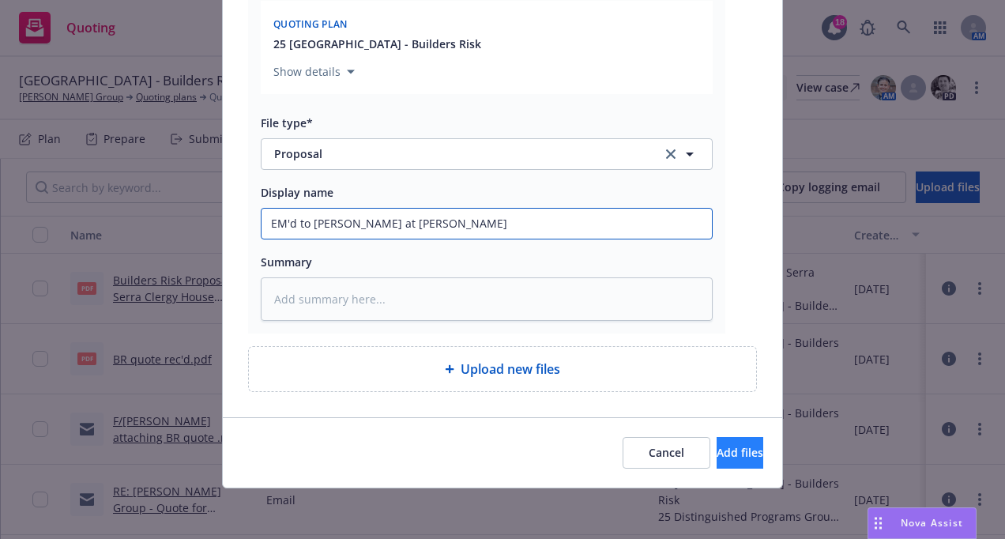
type input "EM'd to [PERSON_NAME] at [PERSON_NAME]"
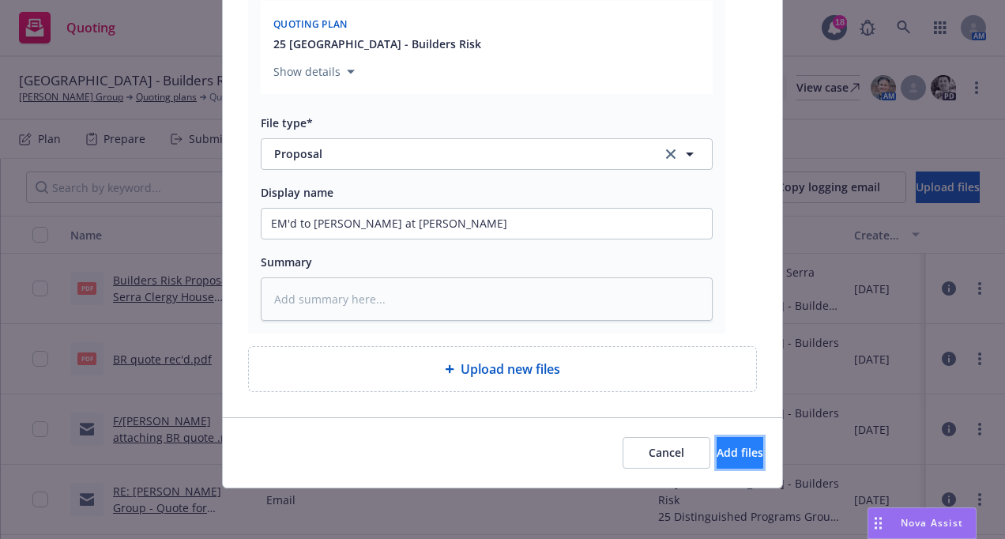
click at [716, 441] on button "Add files" at bounding box center [739, 453] width 47 height 32
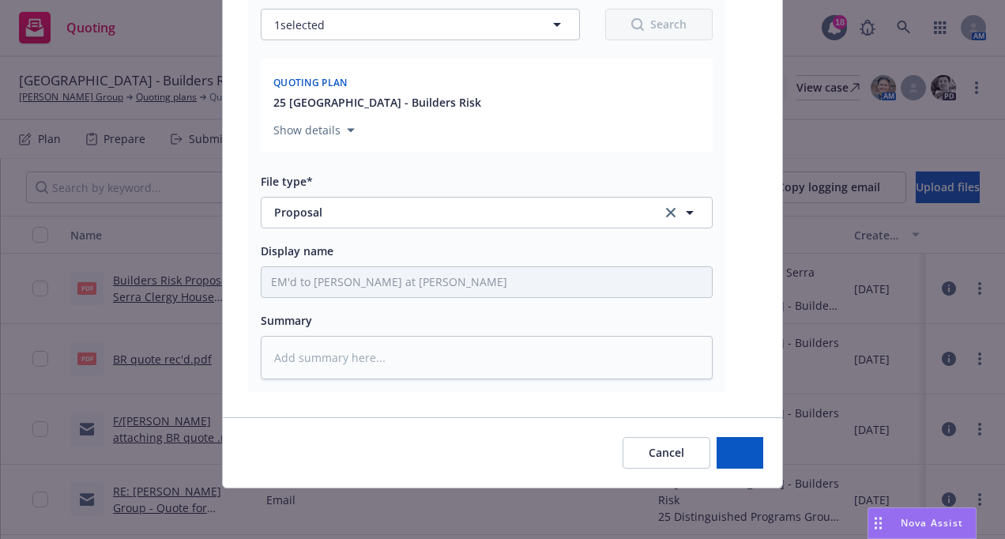
scroll to position [257, 0]
type textarea "x"
